Goal: Task Accomplishment & Management: Manage account settings

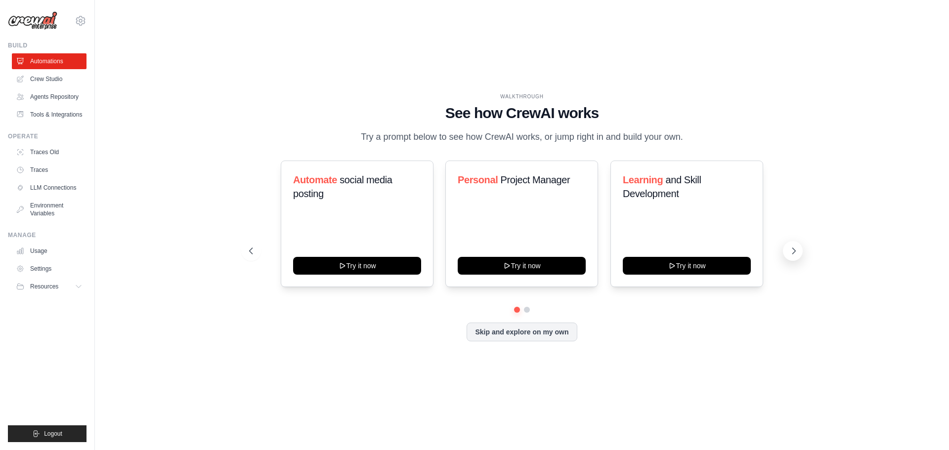
click at [796, 251] on icon at bounding box center [793, 251] width 10 height 10
click at [491, 334] on button "Skip and explore on my own" at bounding box center [521, 331] width 110 height 19
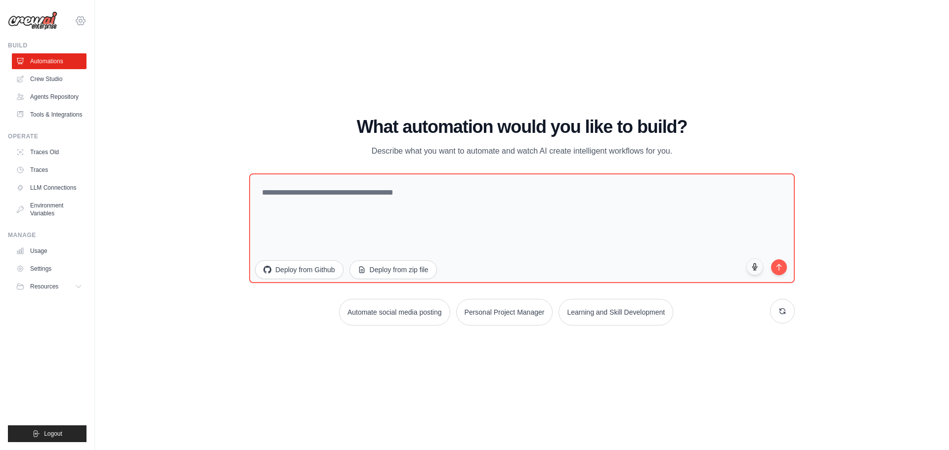
click at [81, 22] on icon at bounding box center [80, 20] width 3 height 3
click at [105, 61] on span "Settings" at bounding box center [123, 61] width 78 height 10
